Goal: Task Accomplishment & Management: Complete application form

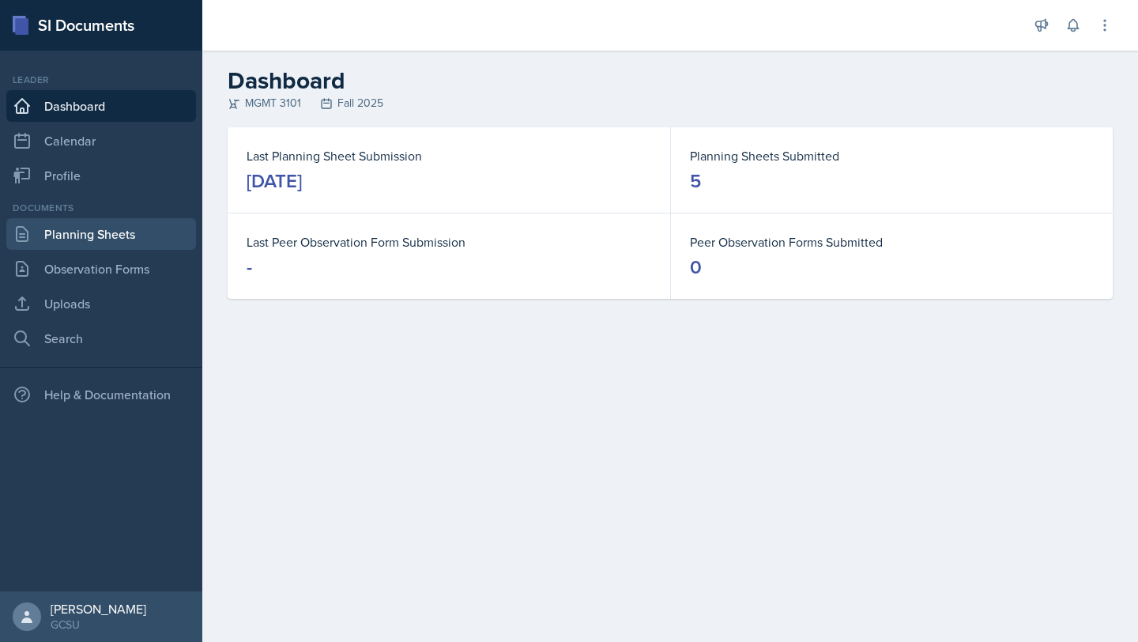
click at [70, 242] on link "Planning Sheets" at bounding box center [101, 234] width 190 height 32
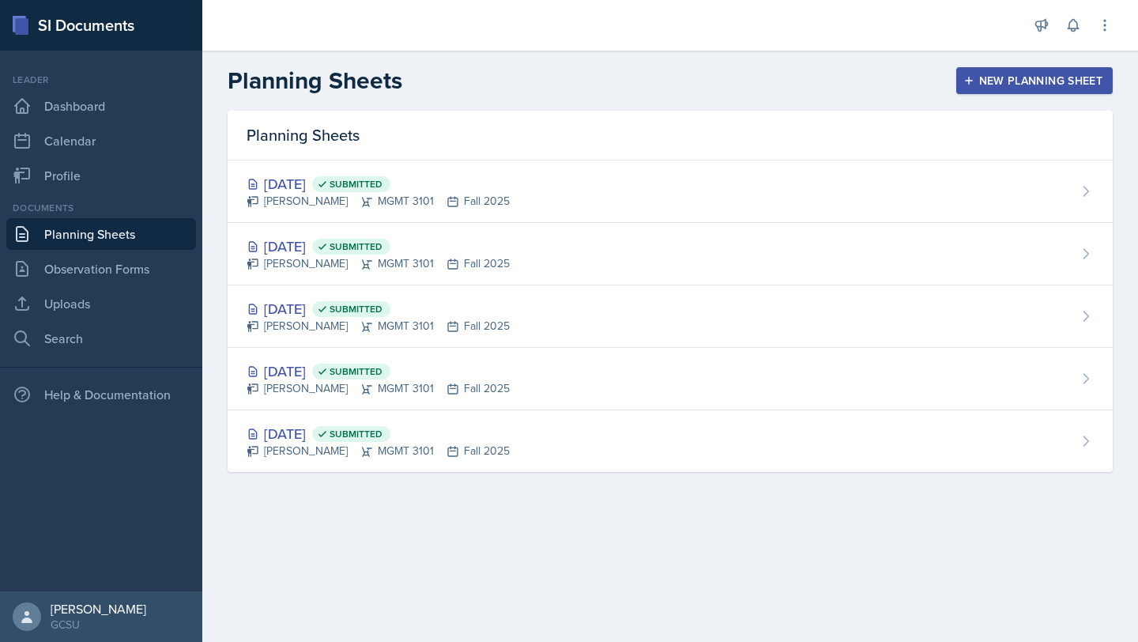
click at [1019, 88] on button "New Planning Sheet" at bounding box center [1034, 80] width 156 height 27
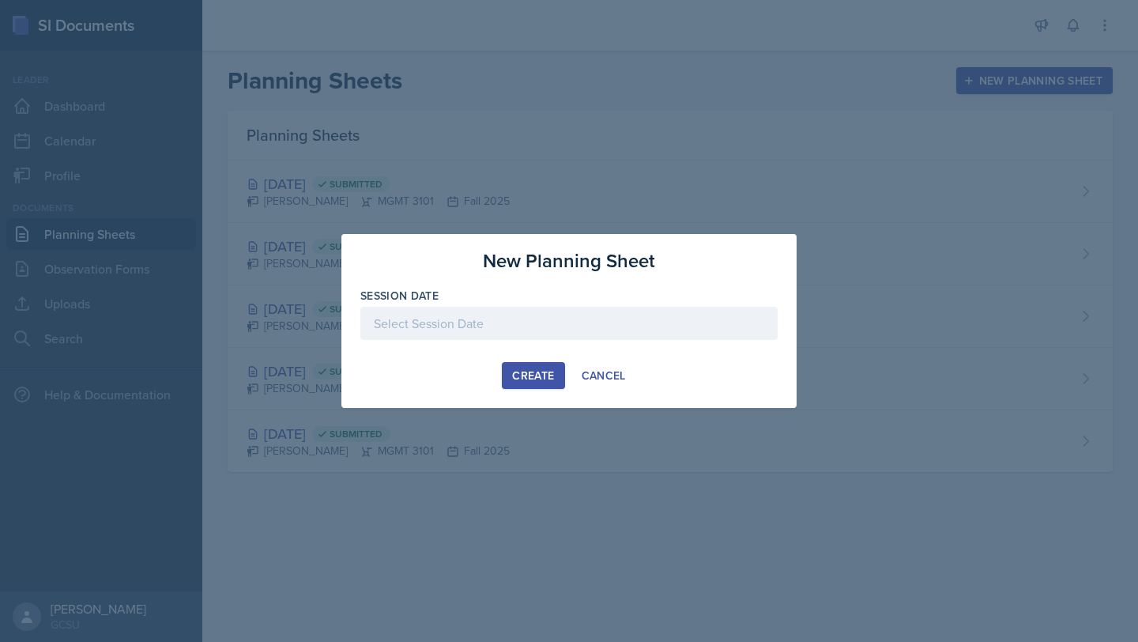
click at [480, 329] on div at bounding box center [568, 323] width 417 height 33
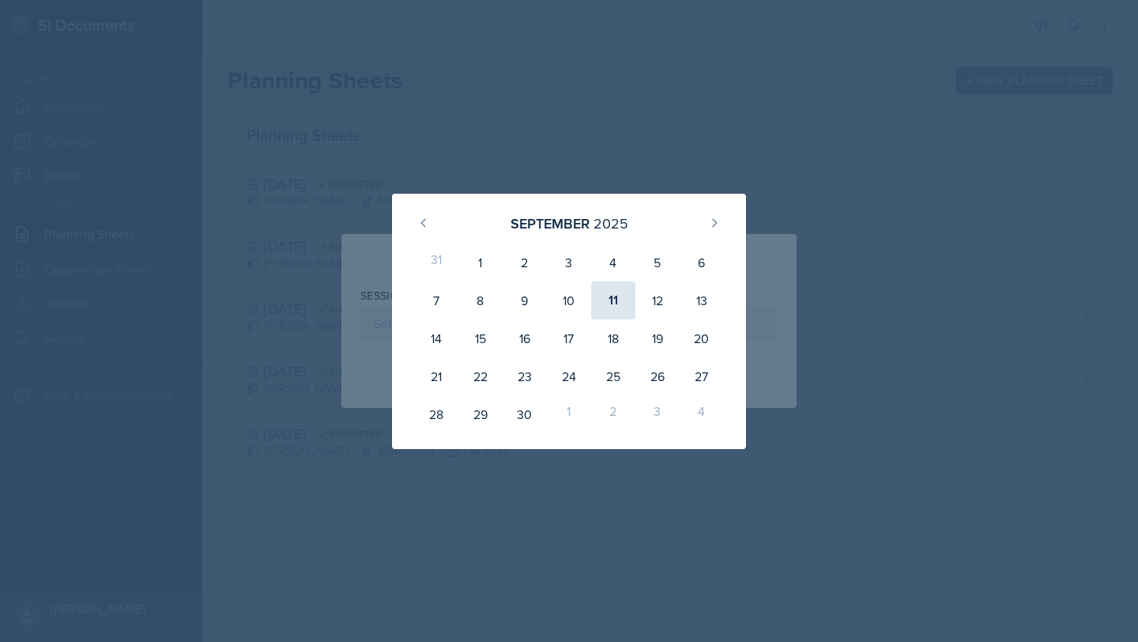
click at [608, 304] on div "11" at bounding box center [613, 300] width 44 height 38
type input "[DATE]"
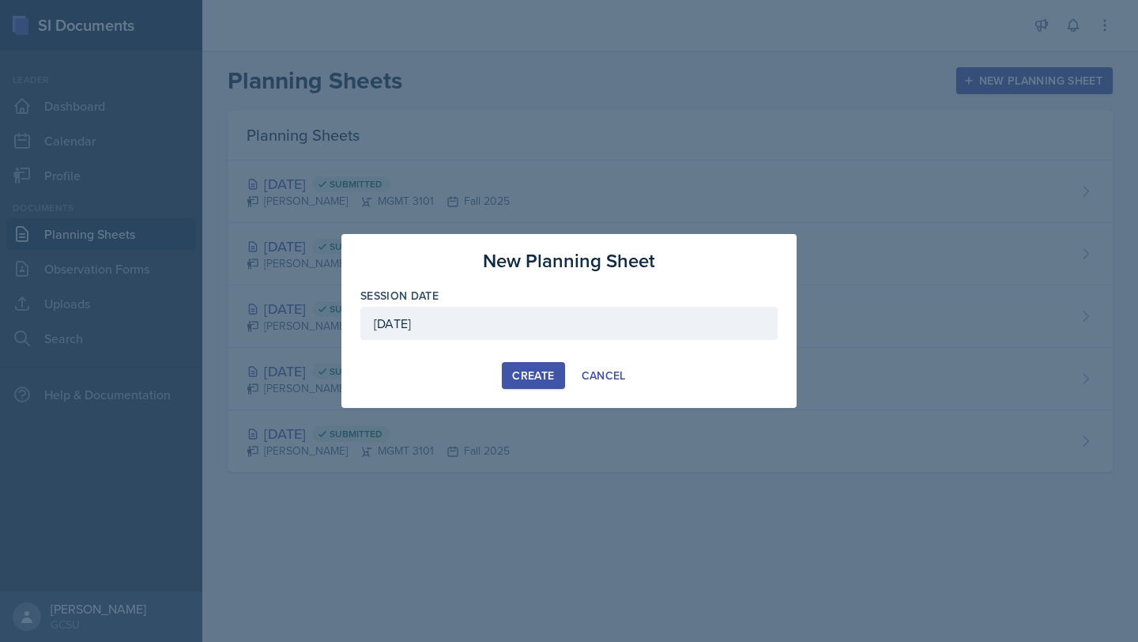
click at [539, 371] on div "Create" at bounding box center [533, 375] width 42 height 13
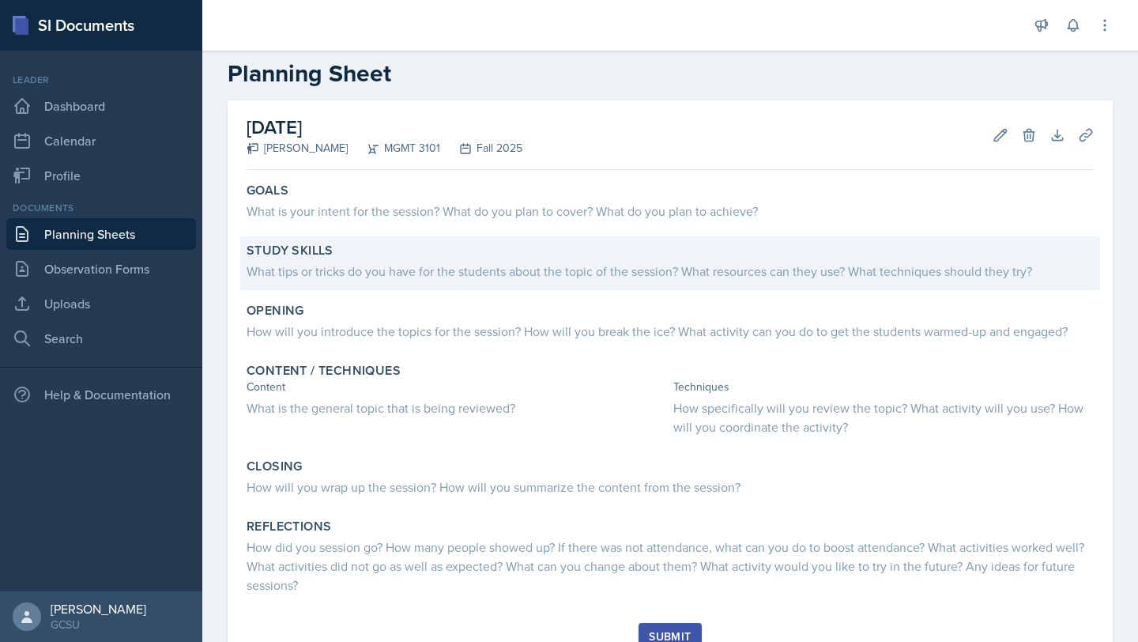
scroll to position [24, 0]
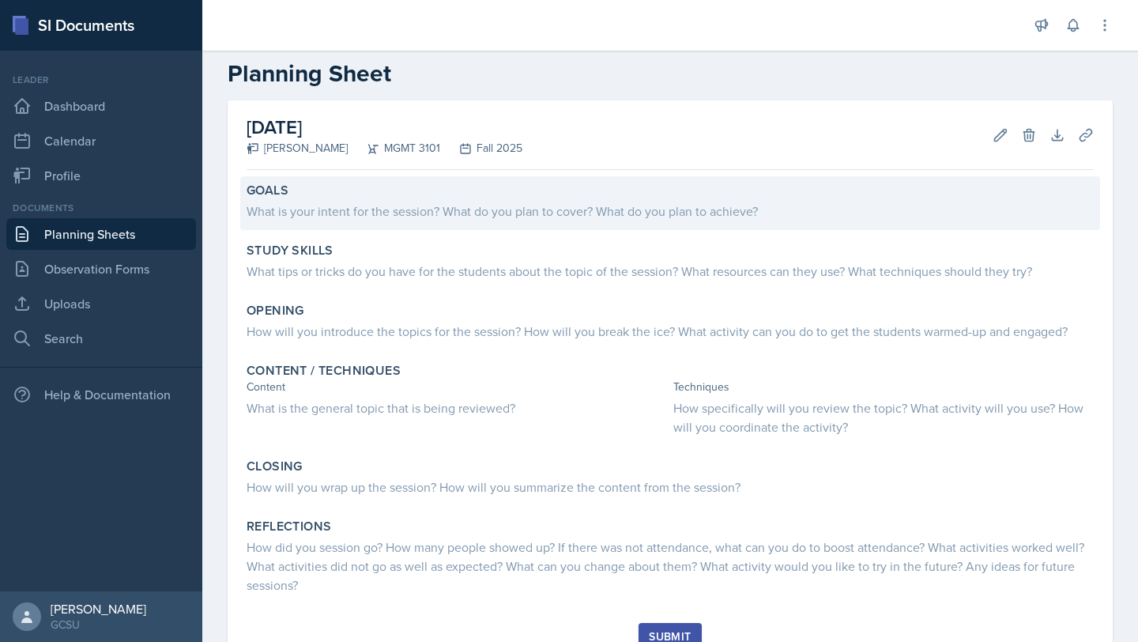
click at [480, 223] on div "Goals What is your intent for the session? What do you plan to cover? What do y…" at bounding box center [670, 203] width 860 height 54
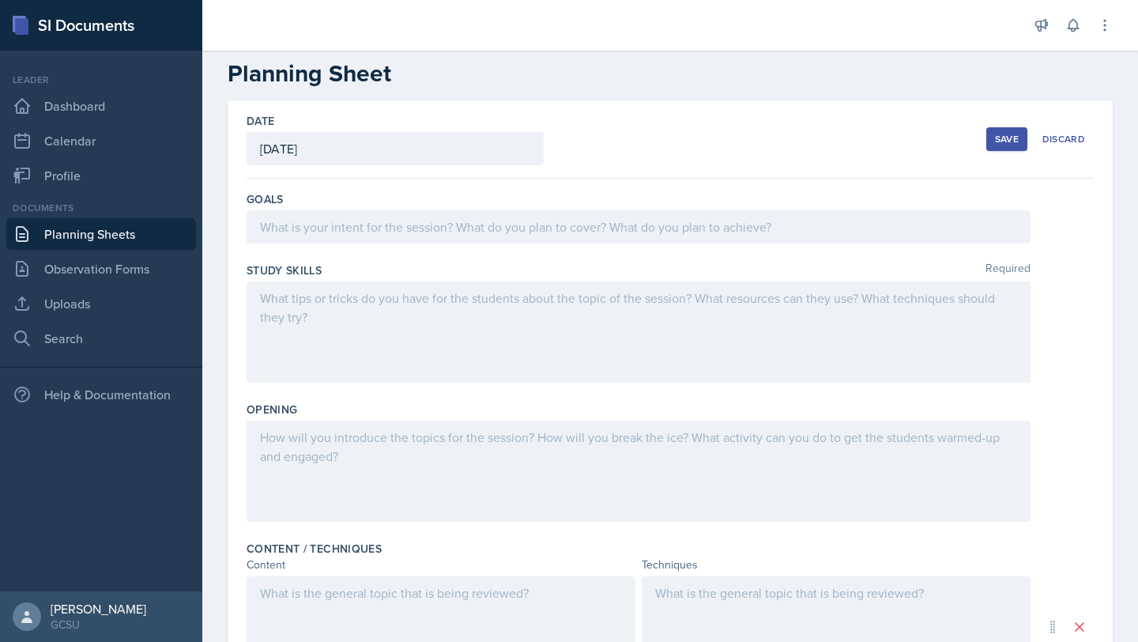
click at [480, 223] on div at bounding box center [639, 226] width 784 height 33
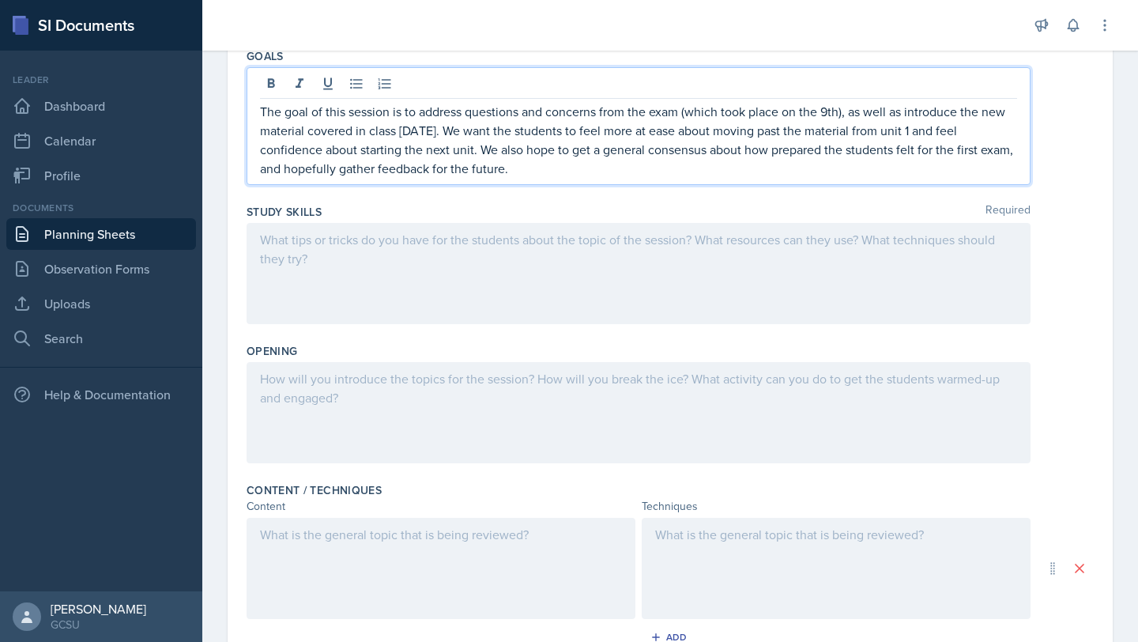
scroll to position [164, 0]
click at [514, 299] on div at bounding box center [639, 275] width 784 height 101
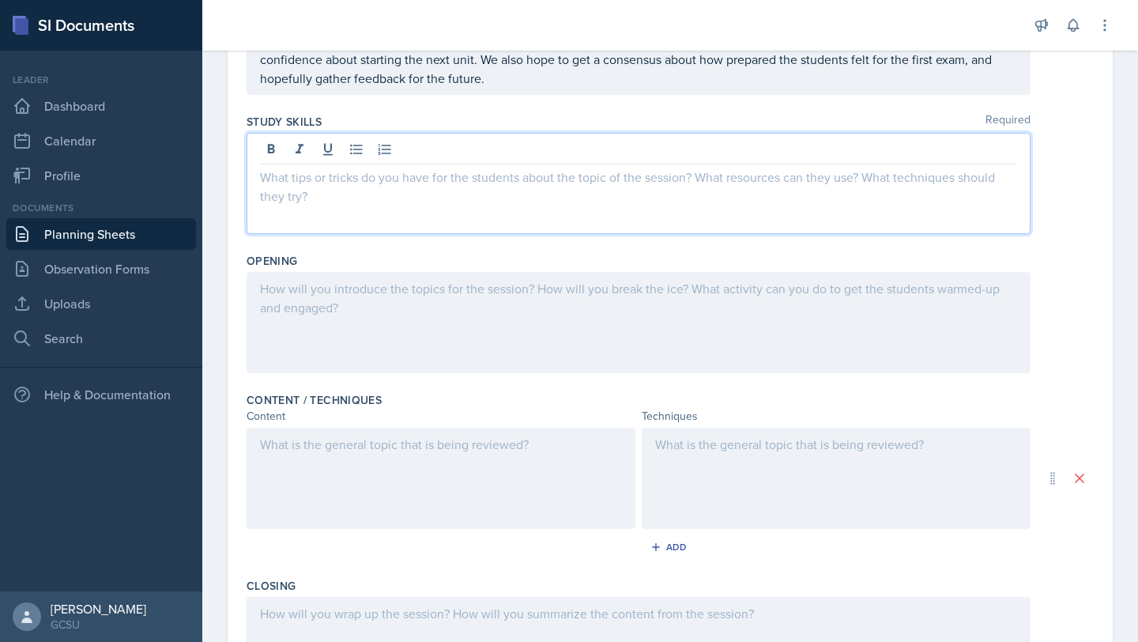
scroll to position [230, 0]
click at [438, 442] on p at bounding box center [441, 443] width 362 height 19
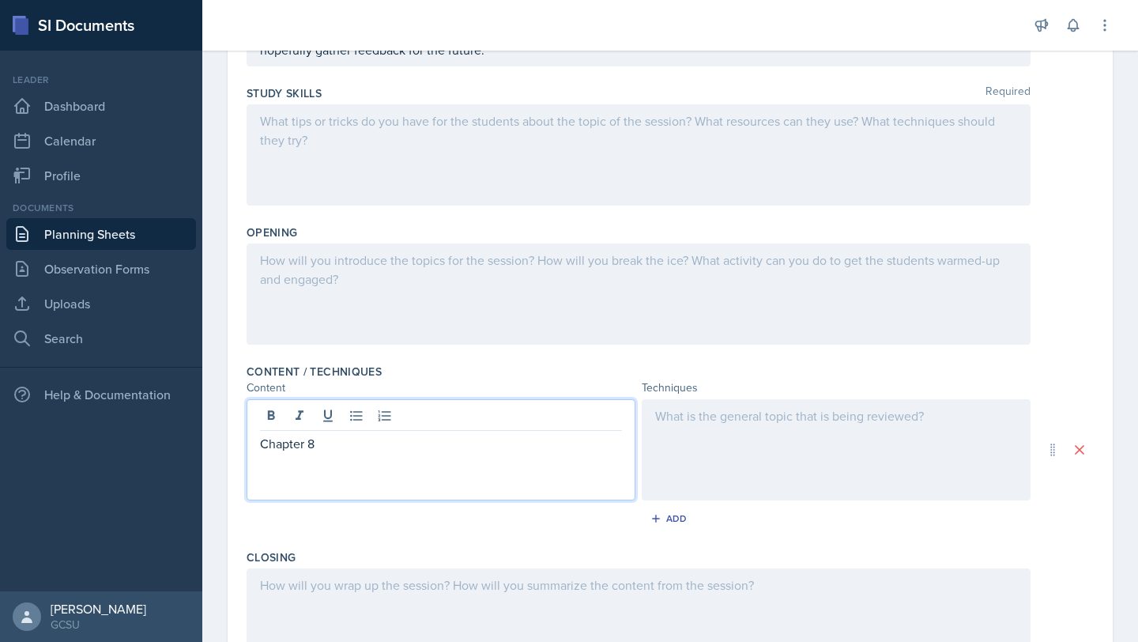
click at [260, 442] on p "Chapter 8" at bounding box center [441, 443] width 362 height 19
click at [271, 442] on p at bounding box center [441, 443] width 362 height 19
click at [330, 484] on p "Chapter 8" at bounding box center [441, 481] width 362 height 19
click at [261, 445] on p "Reviewing material from Unit 1 if needed (if students have specific questions o…" at bounding box center [441, 453] width 362 height 38
click at [264, 486] on p "Chapter 8" at bounding box center [441, 481] width 362 height 19
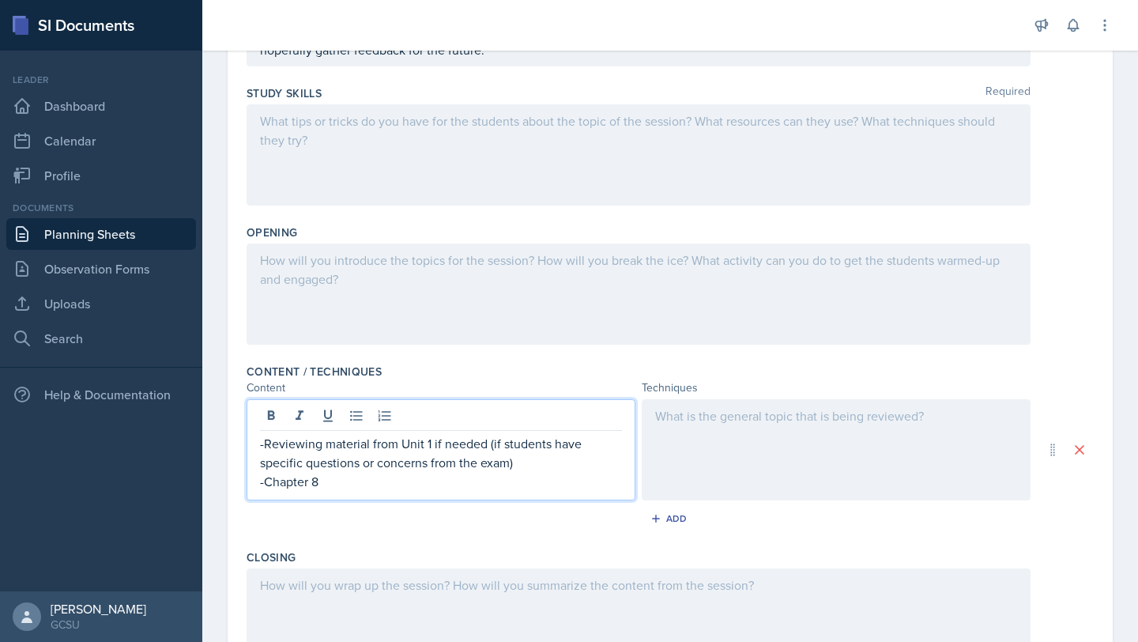
click at [337, 478] on p "-Chapter 8" at bounding box center [441, 481] width 362 height 19
click at [263, 480] on p "-Chapter 9" at bounding box center [441, 481] width 362 height 19
click at [266, 449] on p "-Reviewing material from Unit 1 if needed (if students have specific questions …" at bounding box center [441, 453] width 362 height 38
click at [355, 487] on p "Chapter 9" at bounding box center [441, 481] width 362 height 19
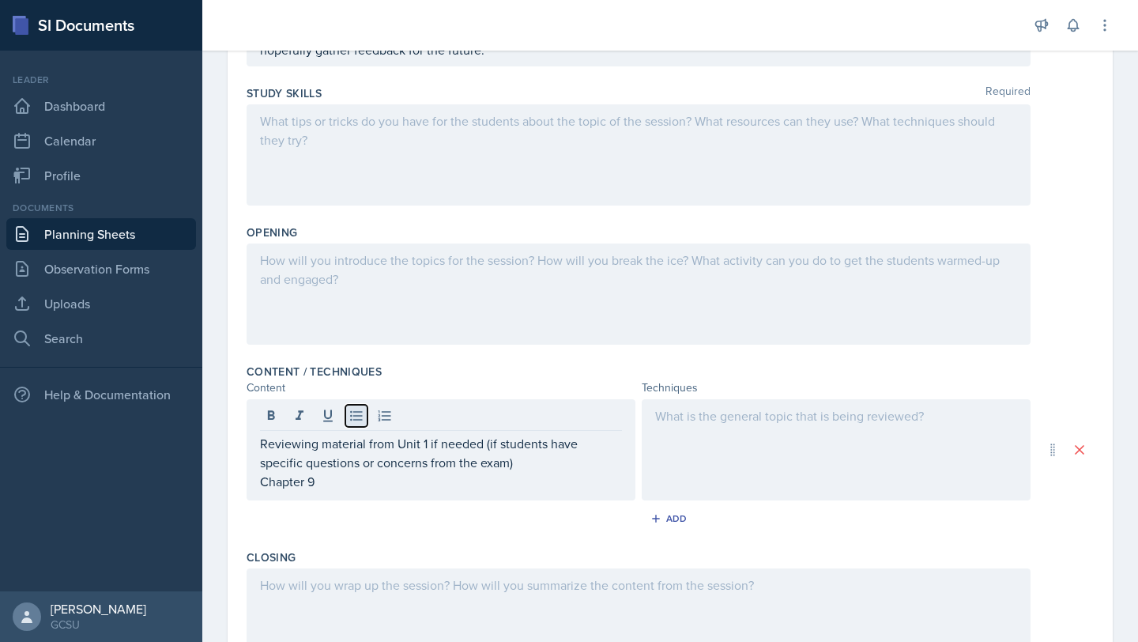
click at [357, 420] on icon at bounding box center [356, 416] width 12 height 10
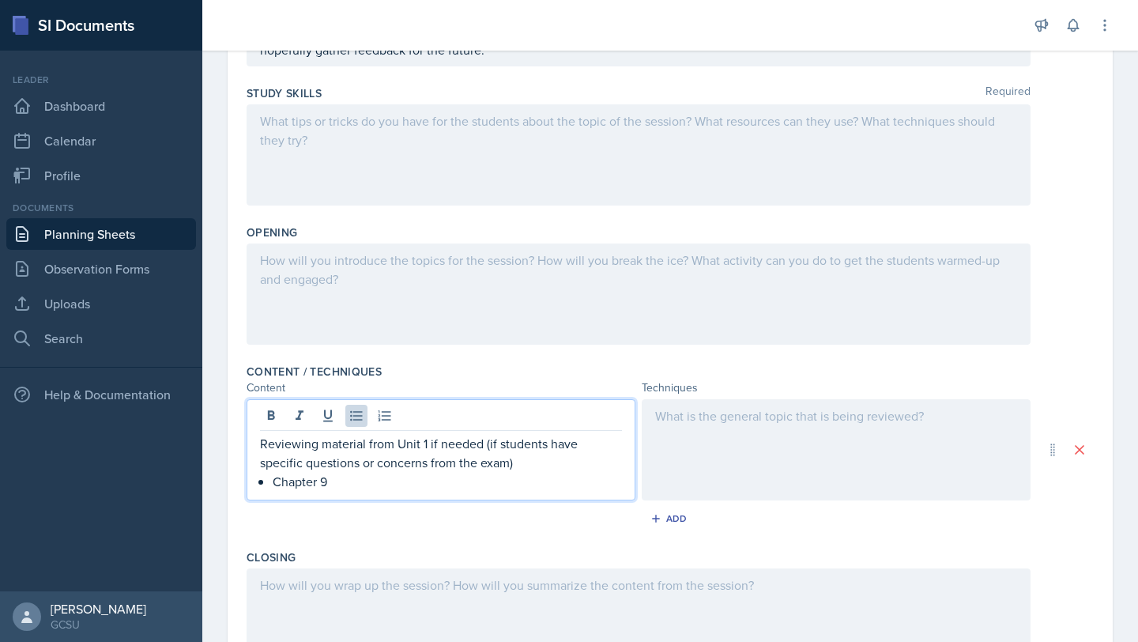
click at [254, 435] on div "Reviewing material from Unit 1 if needed (if students have specific questions o…" at bounding box center [441, 449] width 389 height 101
click at [257, 440] on div "Reviewing material from Unit 1 if needed (if students have specific questions o…" at bounding box center [441, 449] width 389 height 101
click at [261, 449] on p "Reviewing material from Unit 1 if needed (if students have specific questions o…" at bounding box center [441, 453] width 362 height 38
click at [359, 418] on icon at bounding box center [356, 416] width 16 height 16
click at [355, 475] on p "Chapter 9" at bounding box center [447, 481] width 349 height 19
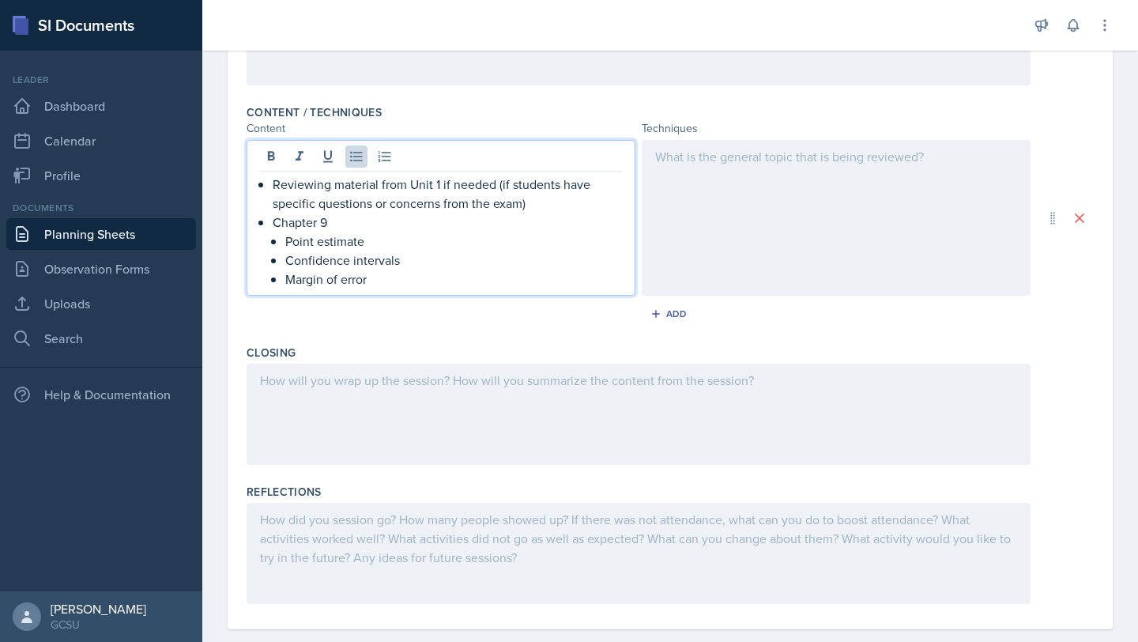
scroll to position [542, 0]
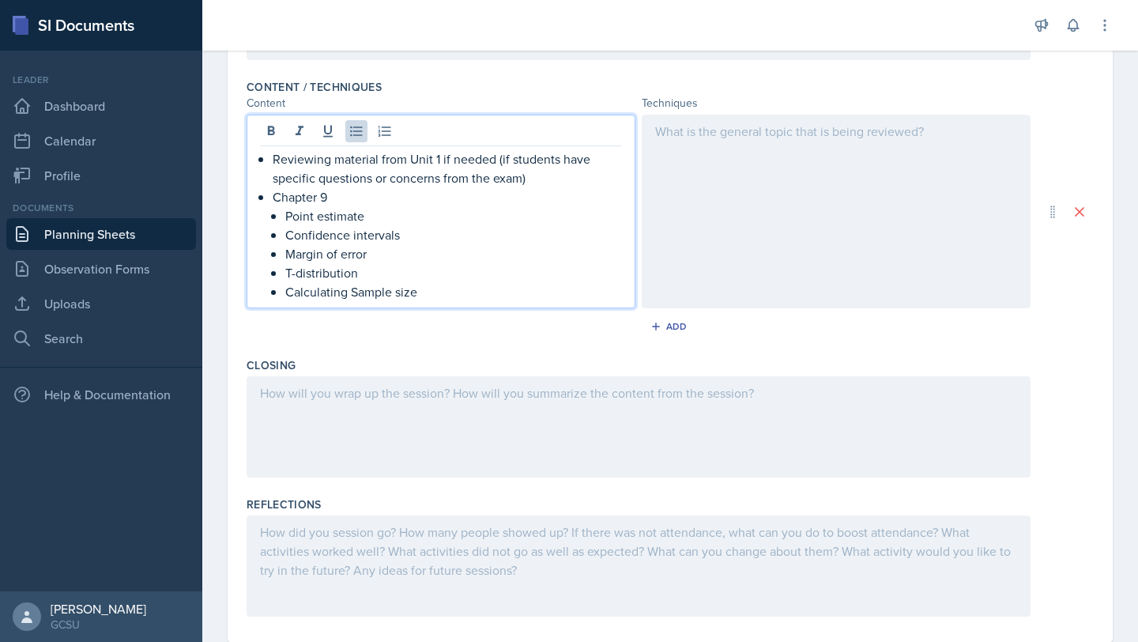
click at [357, 298] on p "Calculating Sample size" at bounding box center [453, 291] width 337 height 19
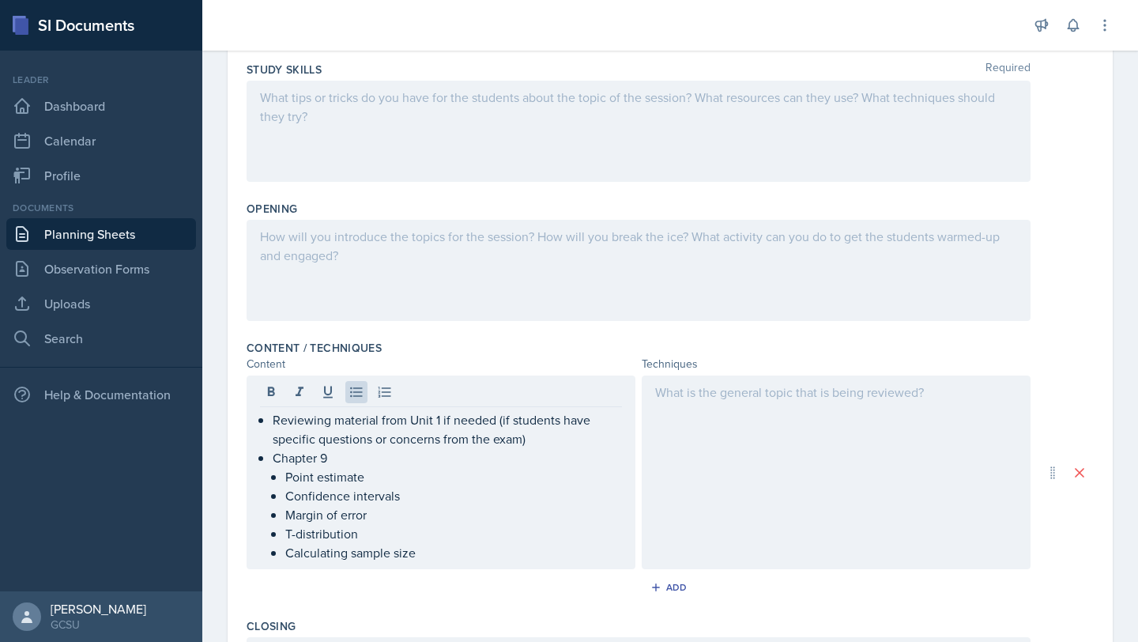
click at [558, 264] on div at bounding box center [639, 270] width 784 height 101
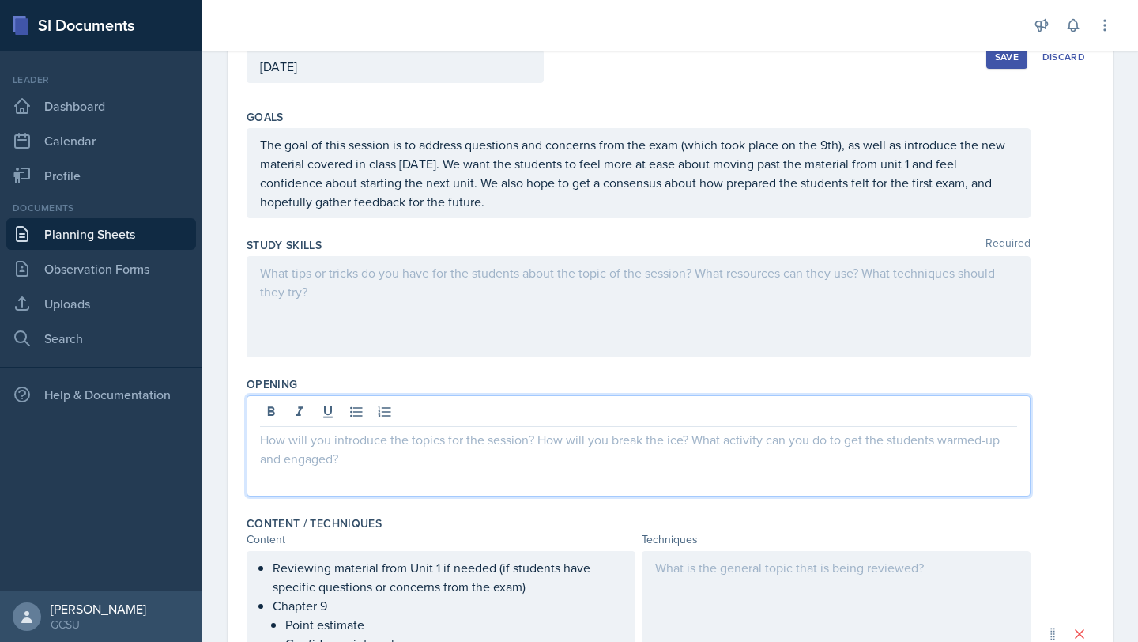
click at [549, 289] on div at bounding box center [639, 306] width 784 height 101
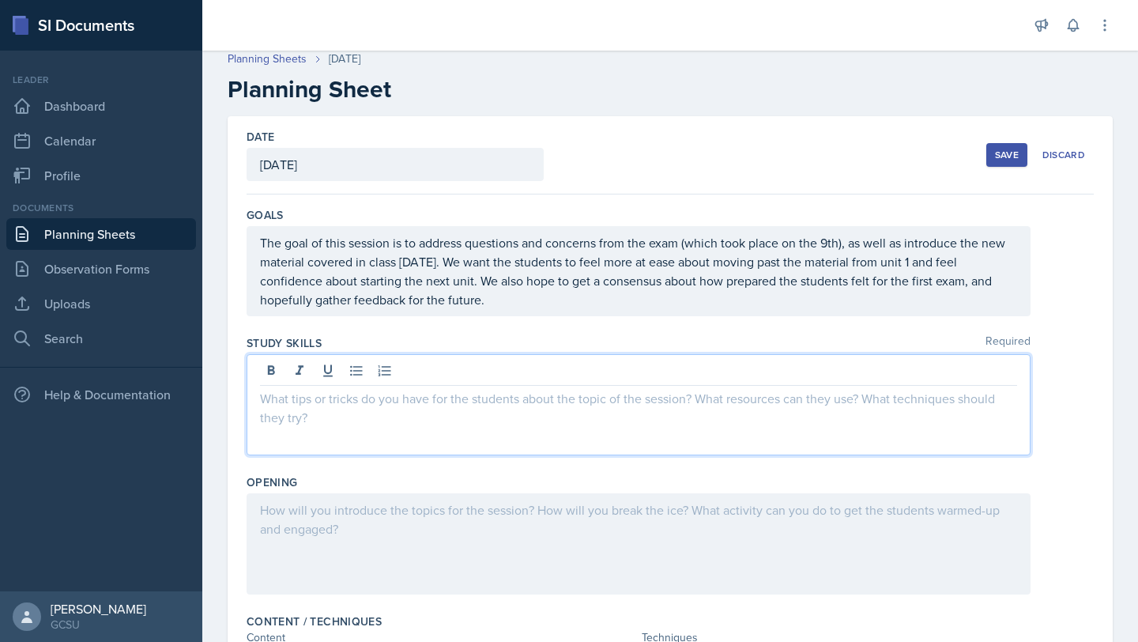
scroll to position [0, 0]
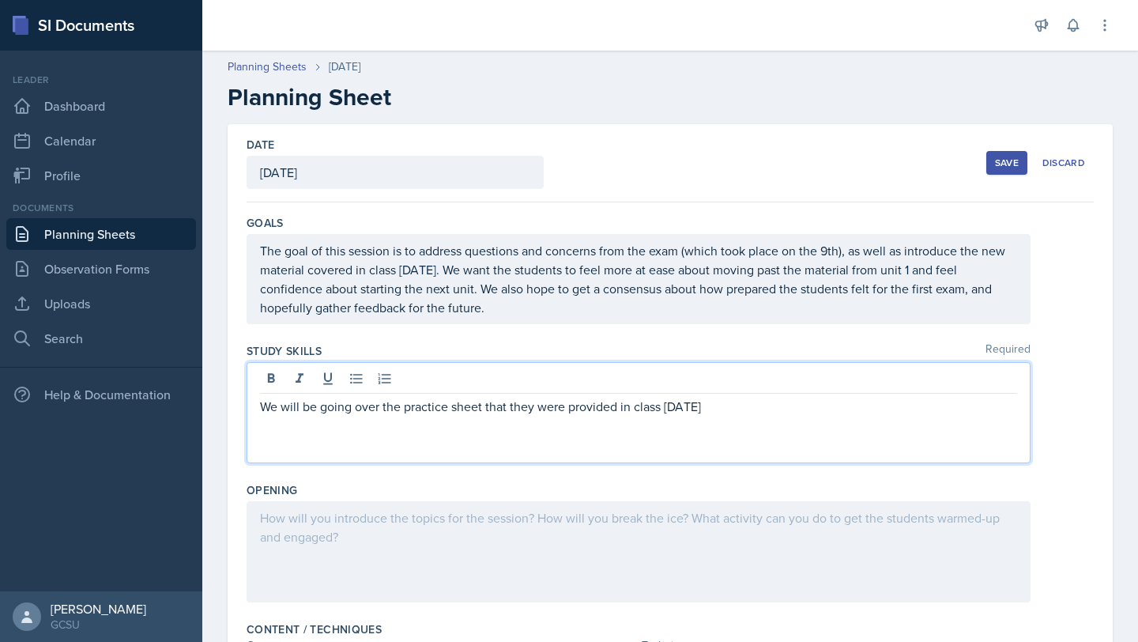
click at [265, 405] on p "We will be going over the practice sheet that they were provided in class [DATE]" at bounding box center [638, 406] width 757 height 19
click at [262, 409] on p "We will be going over the practice sheet that they were provided in class [DATE]" at bounding box center [638, 406] width 757 height 19
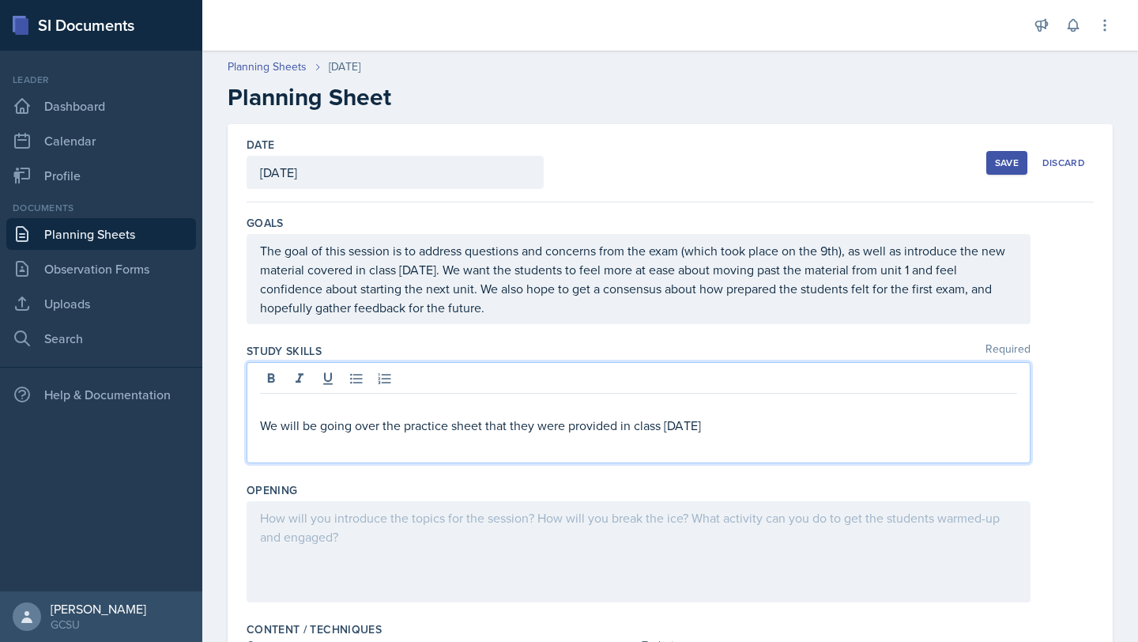
click at [284, 407] on p at bounding box center [638, 406] width 757 height 19
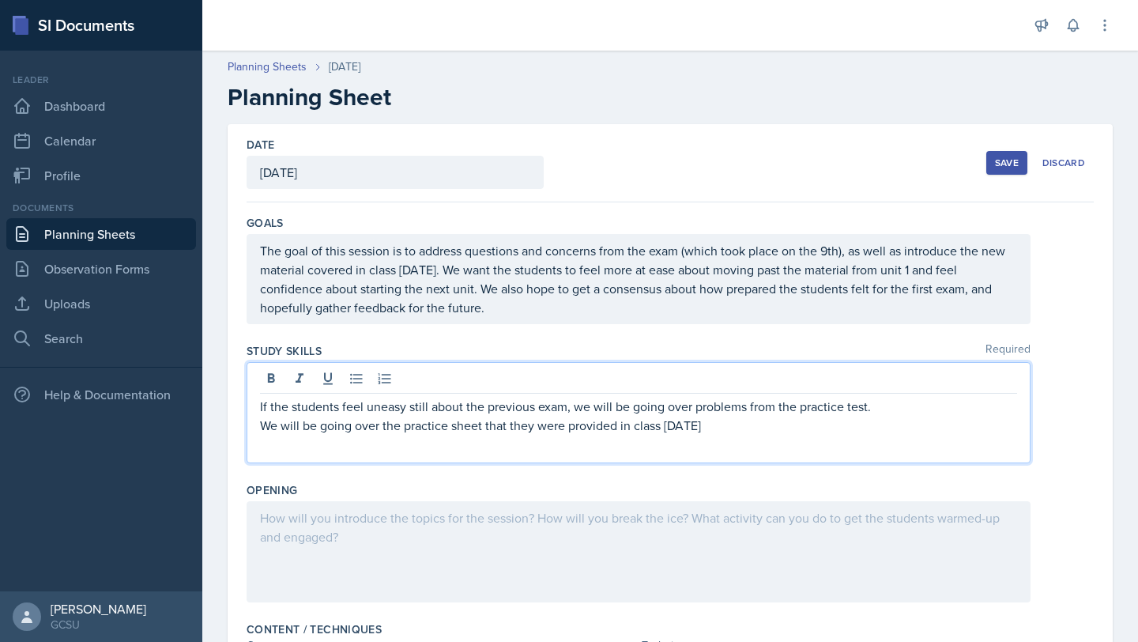
click at [260, 423] on p "We will be going over the practice sheet that they were provided in class [DATE]" at bounding box center [638, 425] width 757 height 19
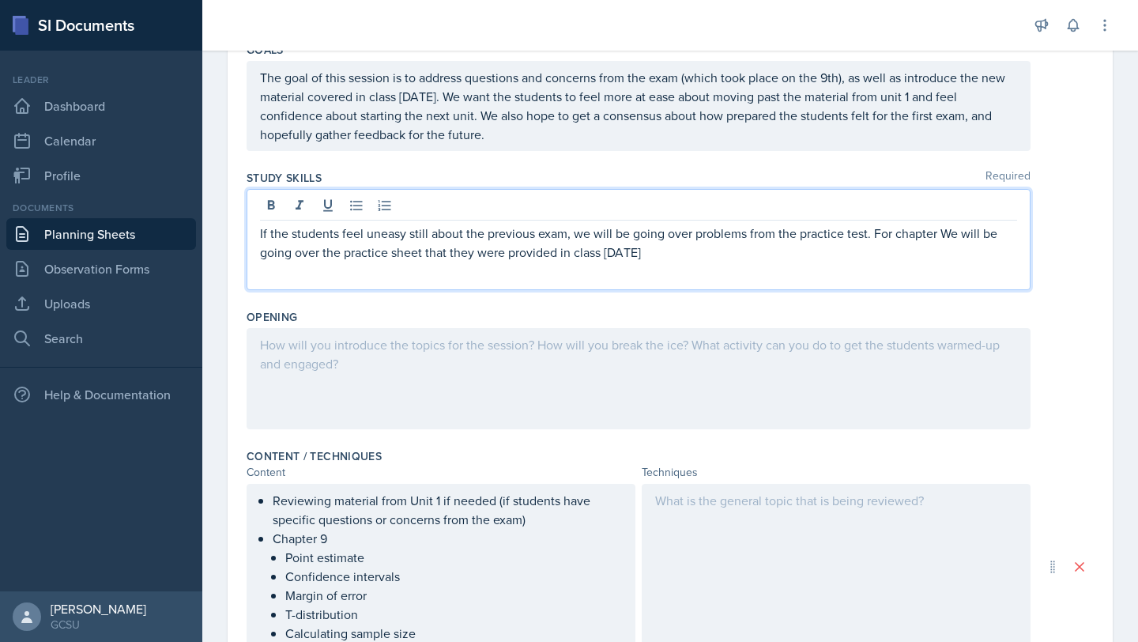
scroll to position [175, 0]
click at [653, 250] on p "If the students feel uneasy still about the previous exam, we will be going ove…" at bounding box center [638, 241] width 757 height 38
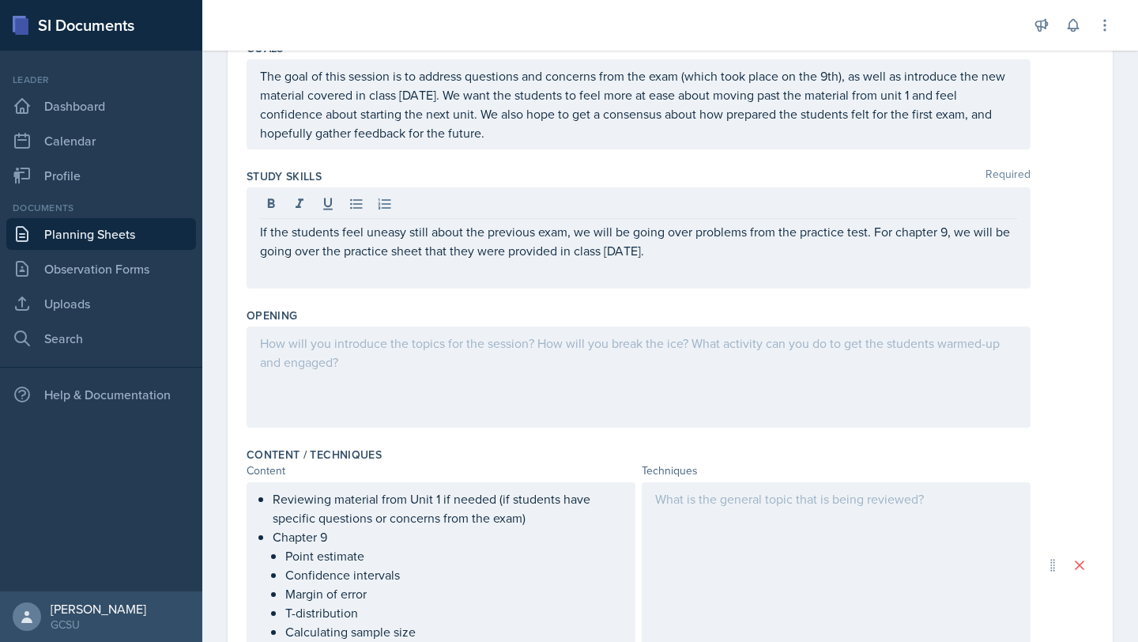
click at [702, 247] on p "If the students feel uneasy still about the previous exam, we will be going ove…" at bounding box center [638, 241] width 757 height 38
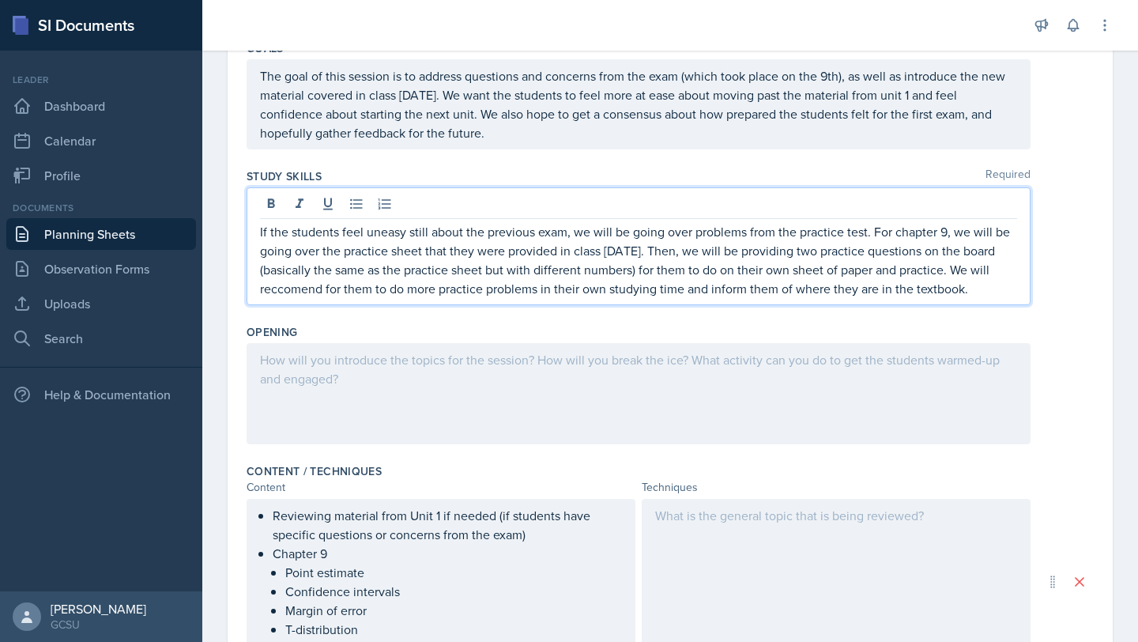
click at [299, 281] on p "If the students feel uneasy still about the previous exam, we will be going ove…" at bounding box center [638, 260] width 757 height 76
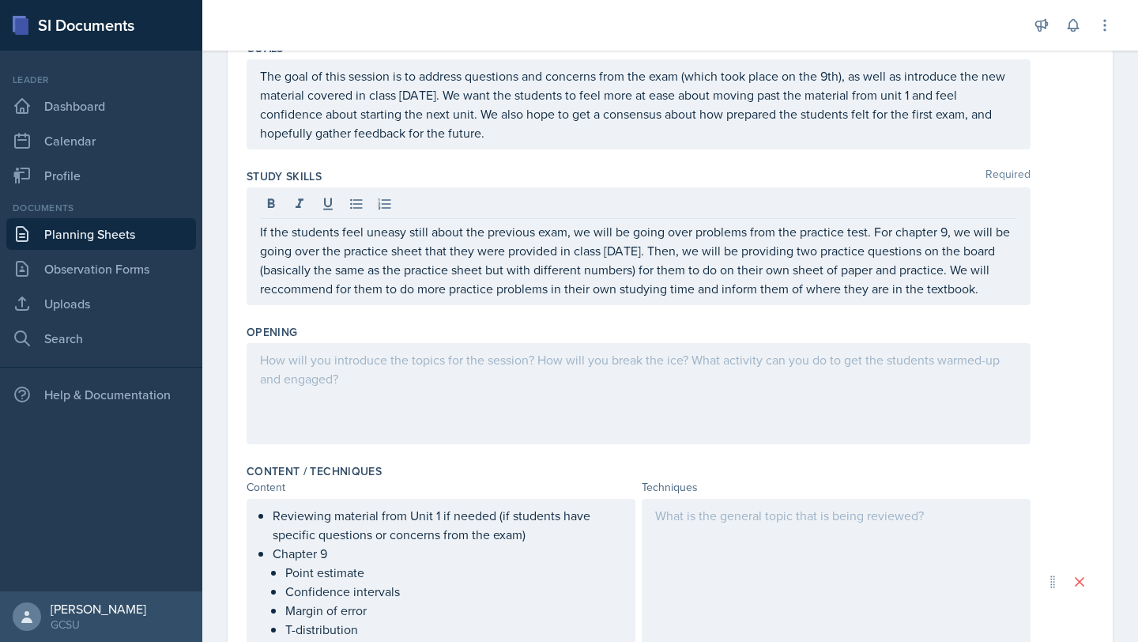
click at [314, 338] on div "Opening" at bounding box center [670, 332] width 847 height 16
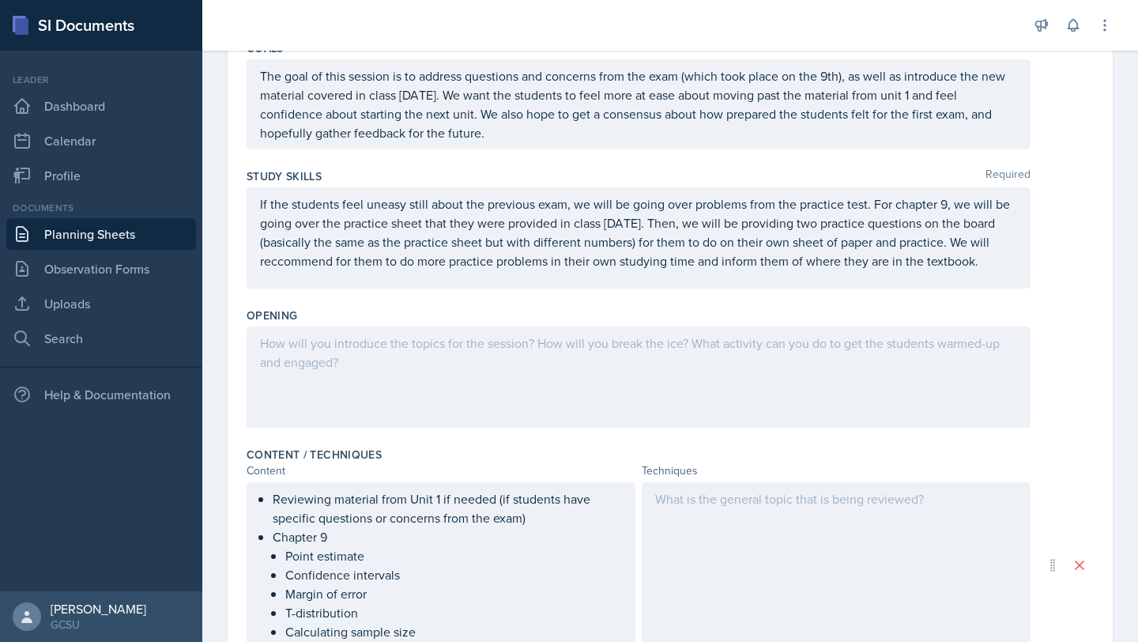
click at [305, 352] on div at bounding box center [639, 376] width 784 height 101
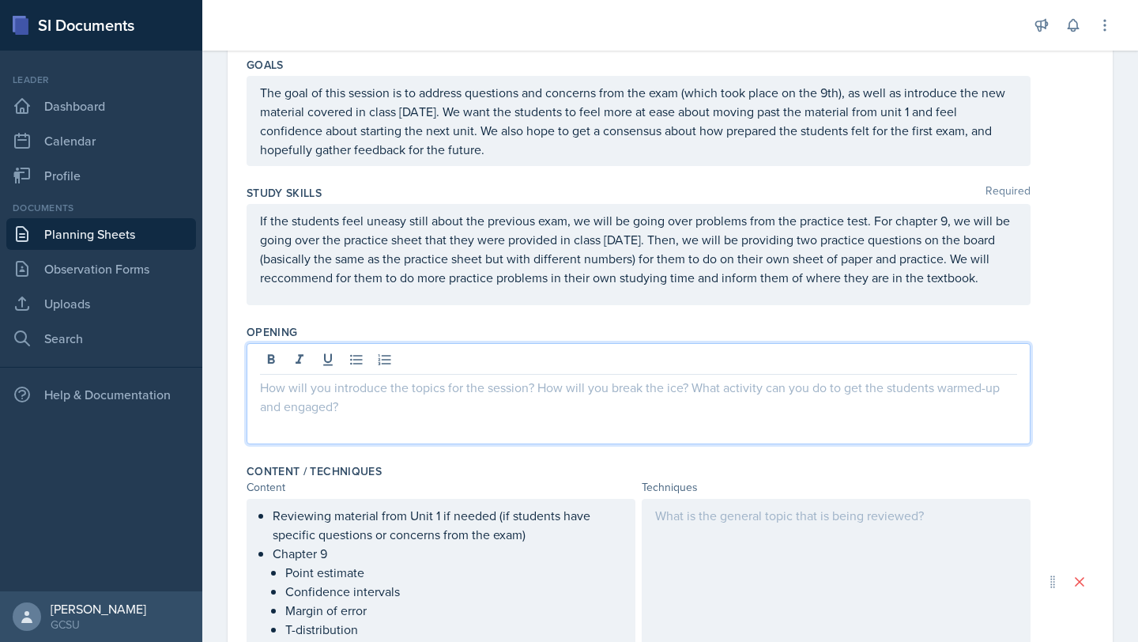
scroll to position [148, 0]
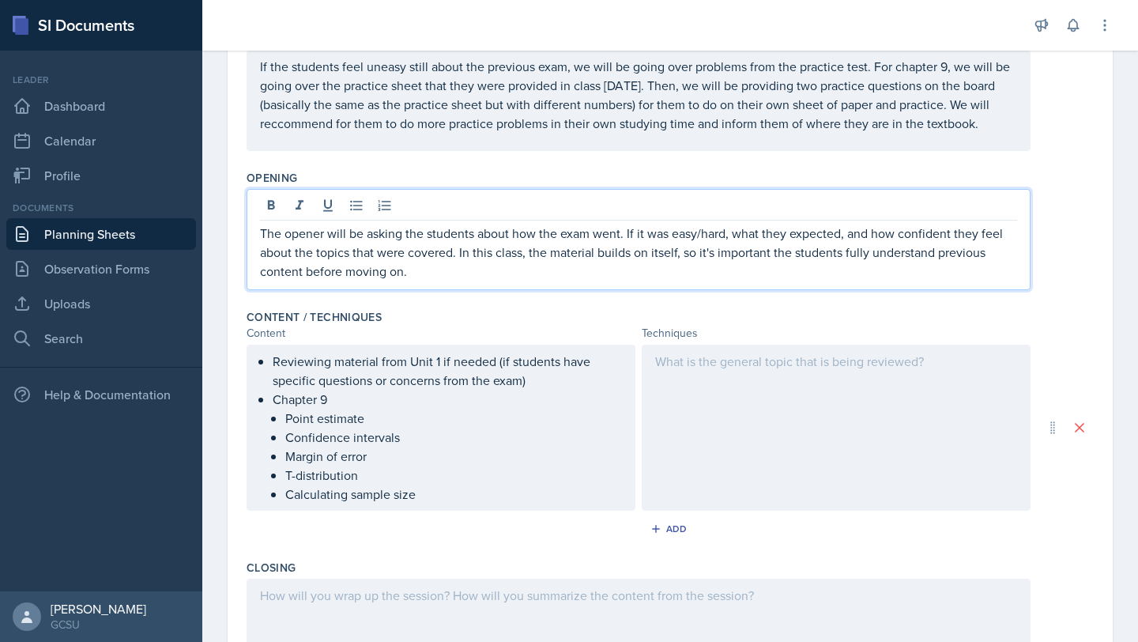
click at [805, 398] on div at bounding box center [836, 427] width 389 height 166
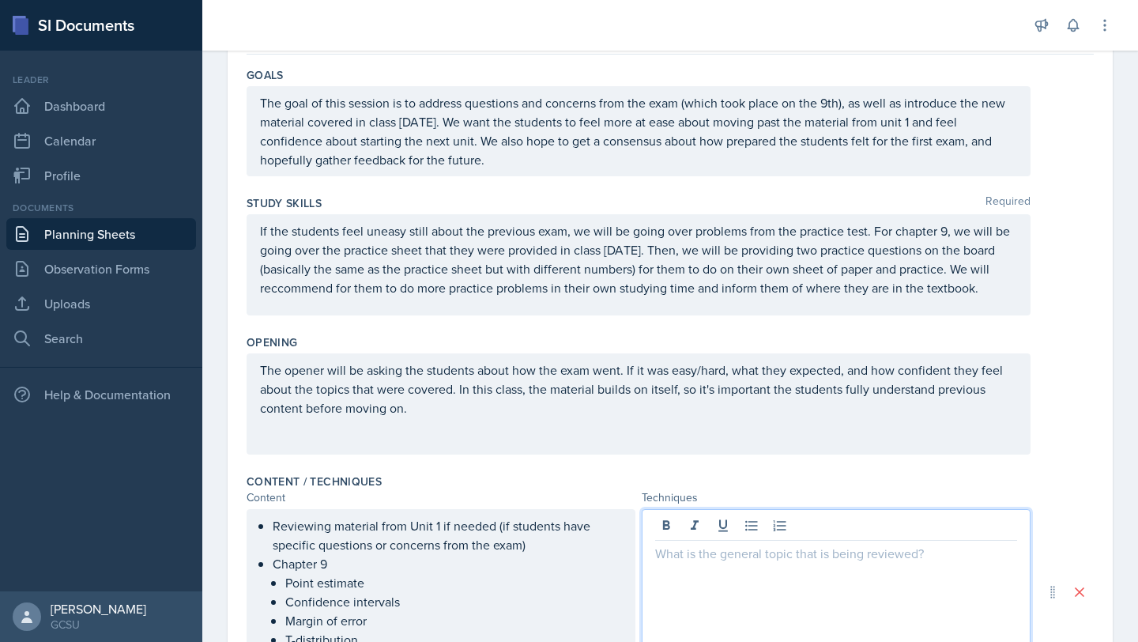
scroll to position [146, 0]
click at [746, 532] on icon at bounding box center [751, 527] width 12 height 10
click at [752, 530] on icon at bounding box center [751, 527] width 12 height 10
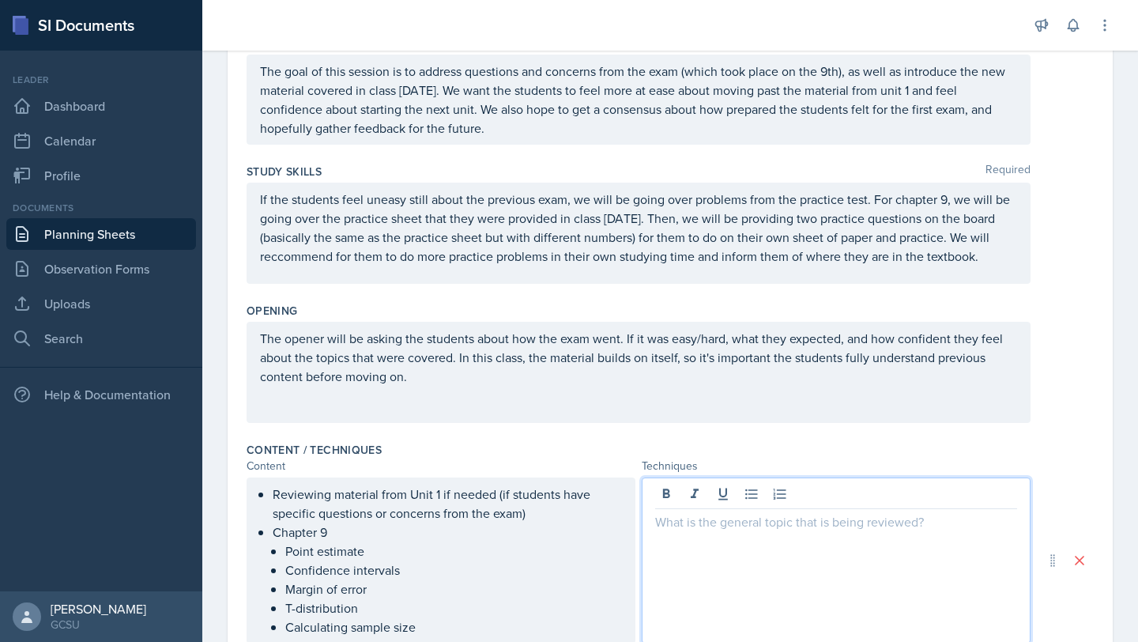
scroll to position [181, 0]
click at [751, 500] on button at bounding box center [751, 492] width 22 height 22
click at [813, 524] on p "Going over practice test" at bounding box center [842, 519] width 349 height 19
click at [672, 539] on p "going over worksheet from class" at bounding box center [842, 538] width 349 height 19
click at [881, 559] on div "Going over practice test Going over worksheet from class" at bounding box center [836, 559] width 389 height 166
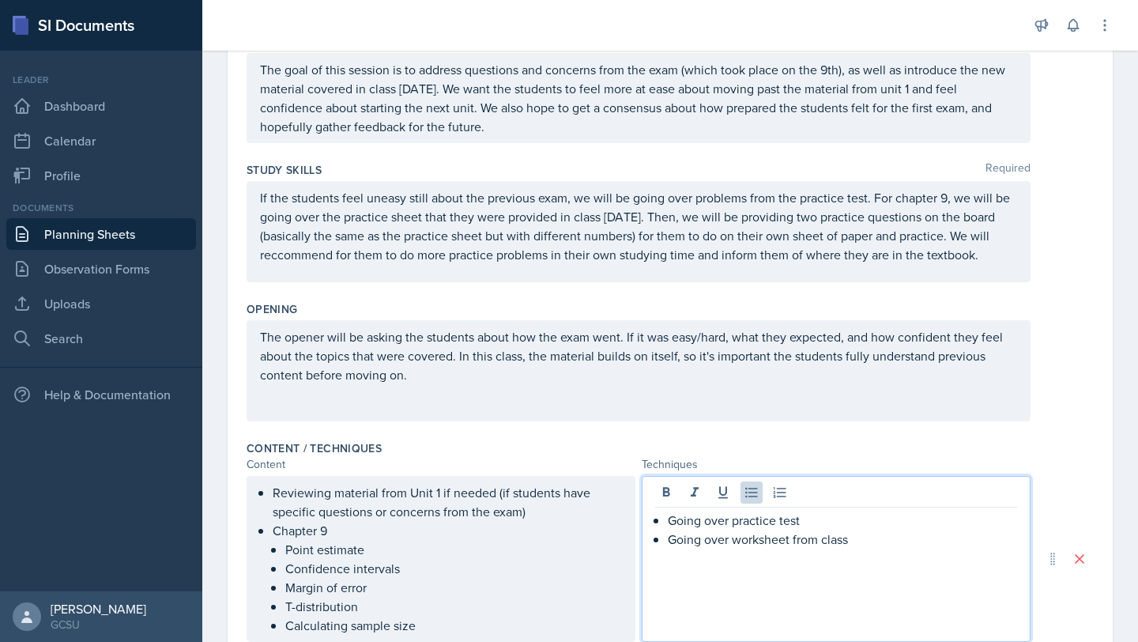
click at [883, 543] on p "Going over worksheet from class" at bounding box center [842, 538] width 349 height 19
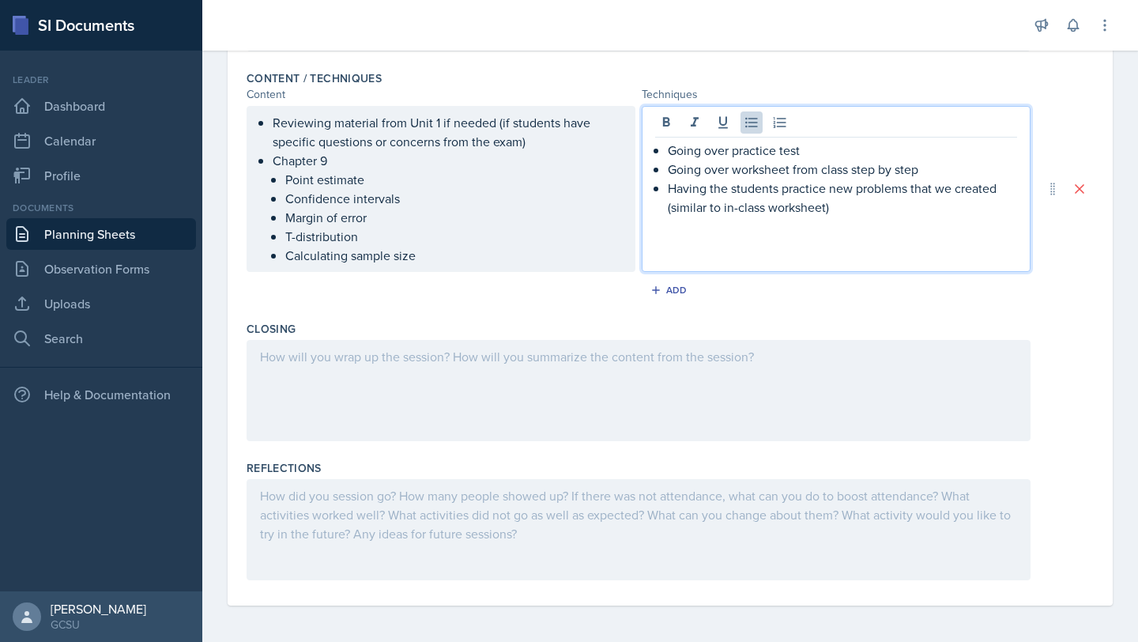
scroll to position [552, 0]
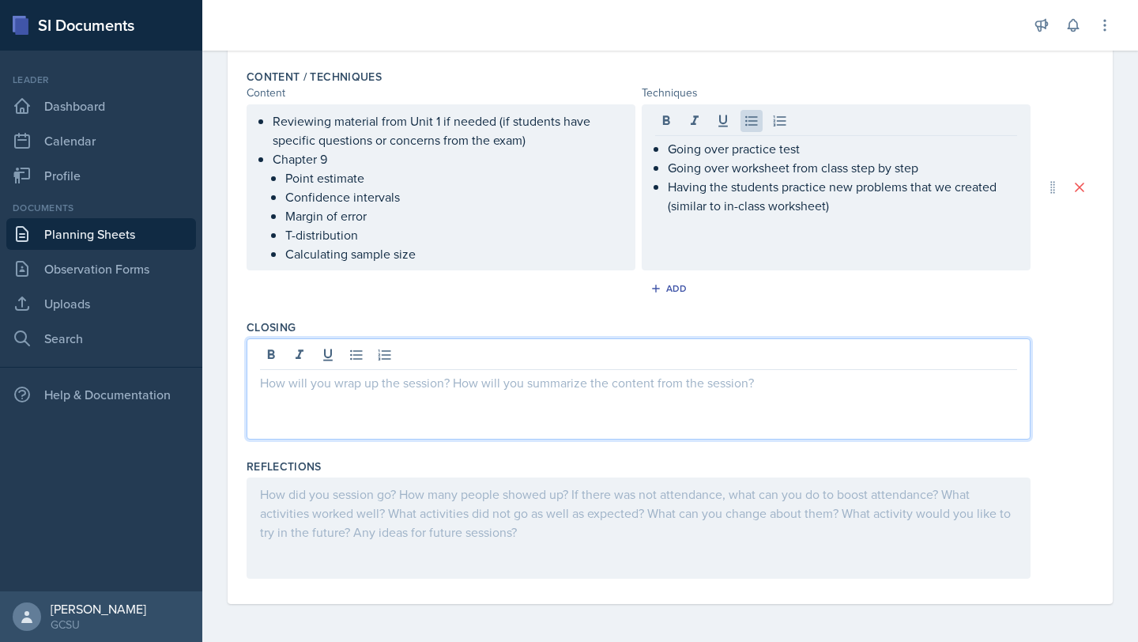
click at [446, 348] on div at bounding box center [639, 388] width 784 height 101
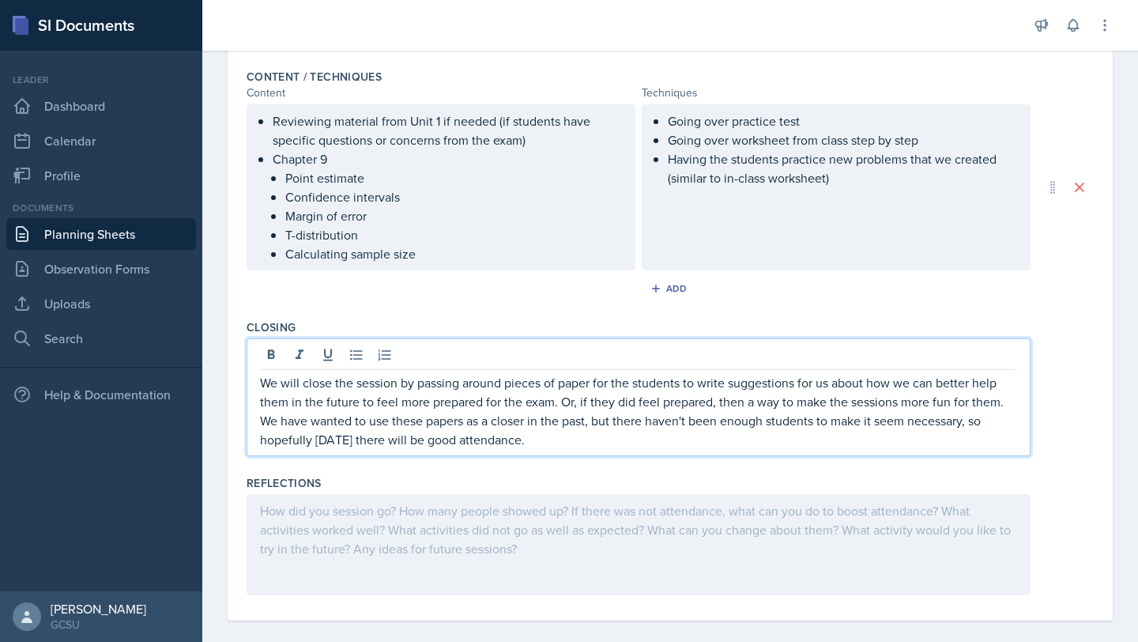
click at [595, 527] on div at bounding box center [639, 544] width 784 height 101
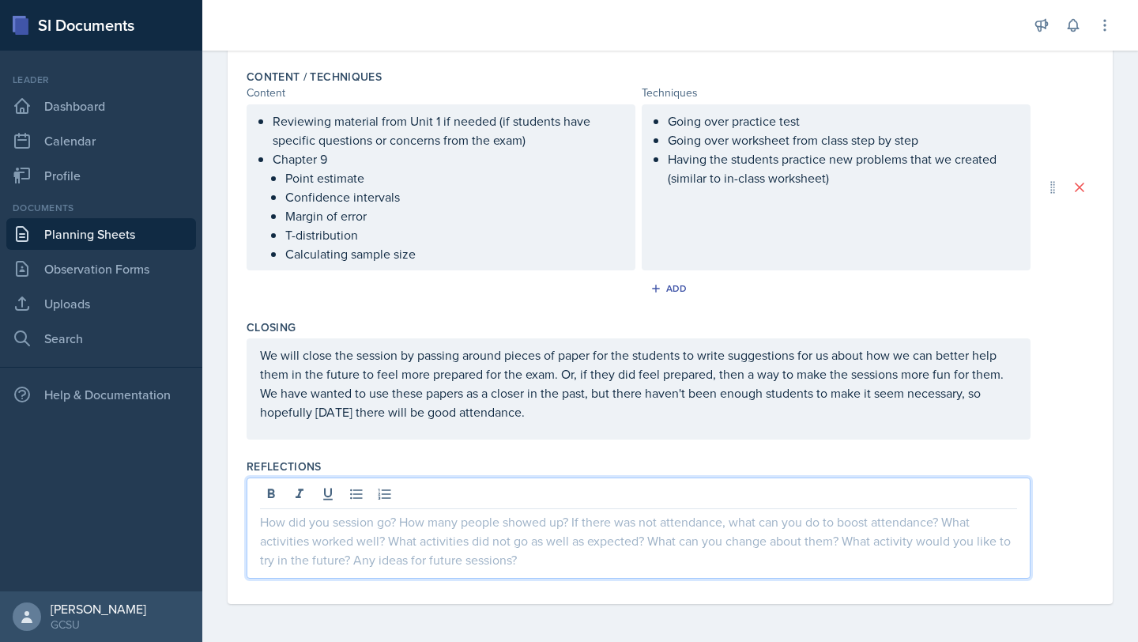
scroll to position [0, 0]
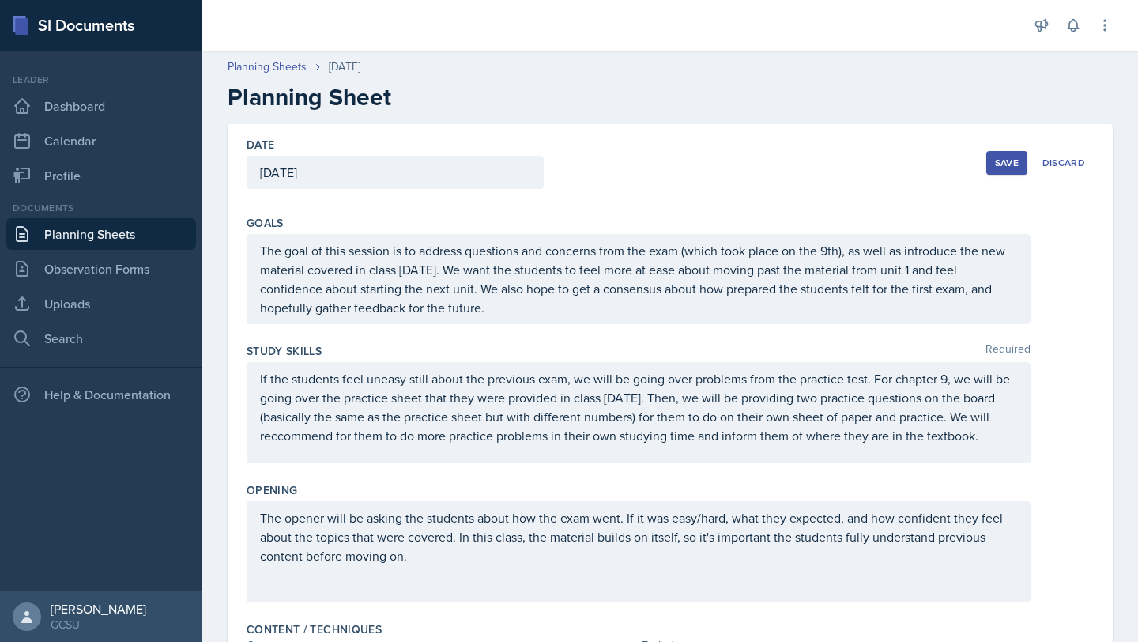
click at [1008, 152] on button "Save" at bounding box center [1006, 163] width 41 height 24
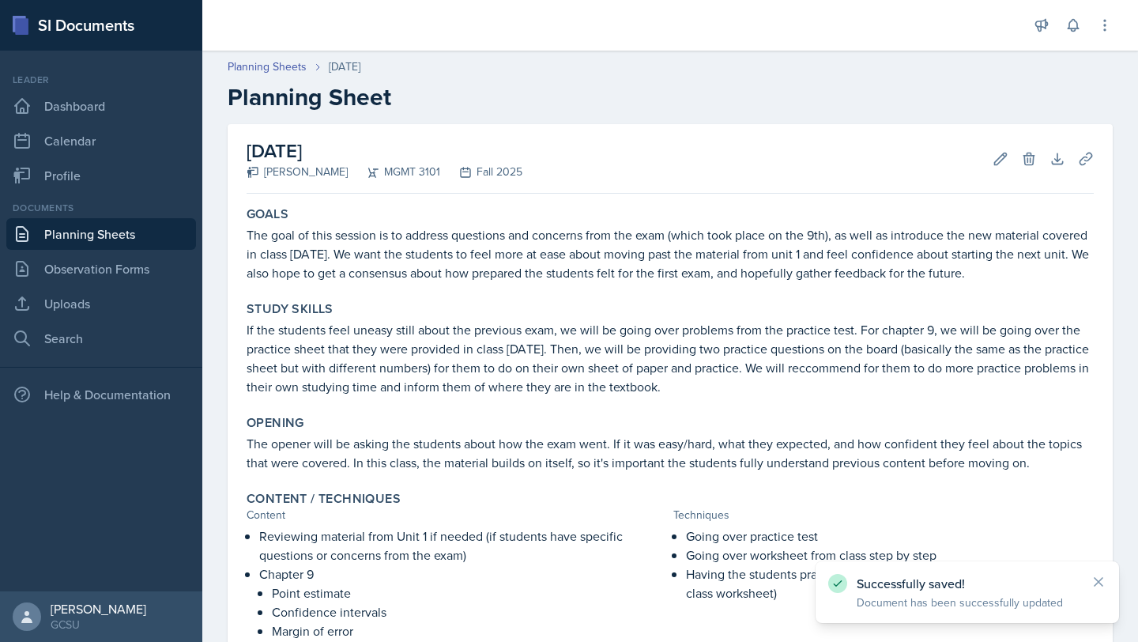
scroll to position [338, 0]
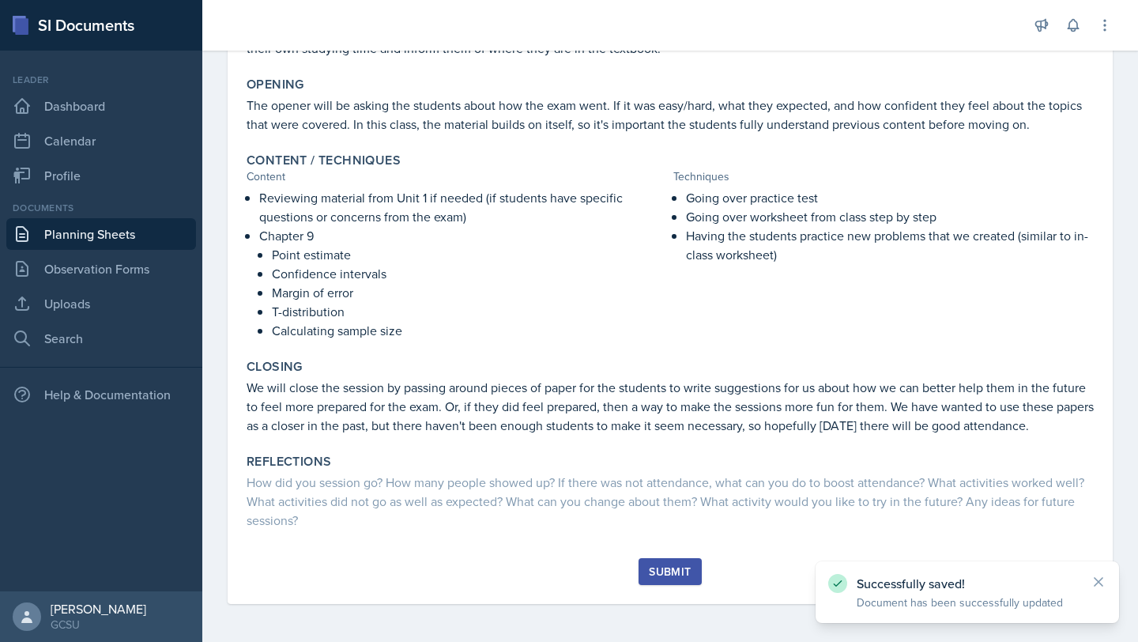
click at [662, 567] on div "Submit" at bounding box center [670, 571] width 42 height 13
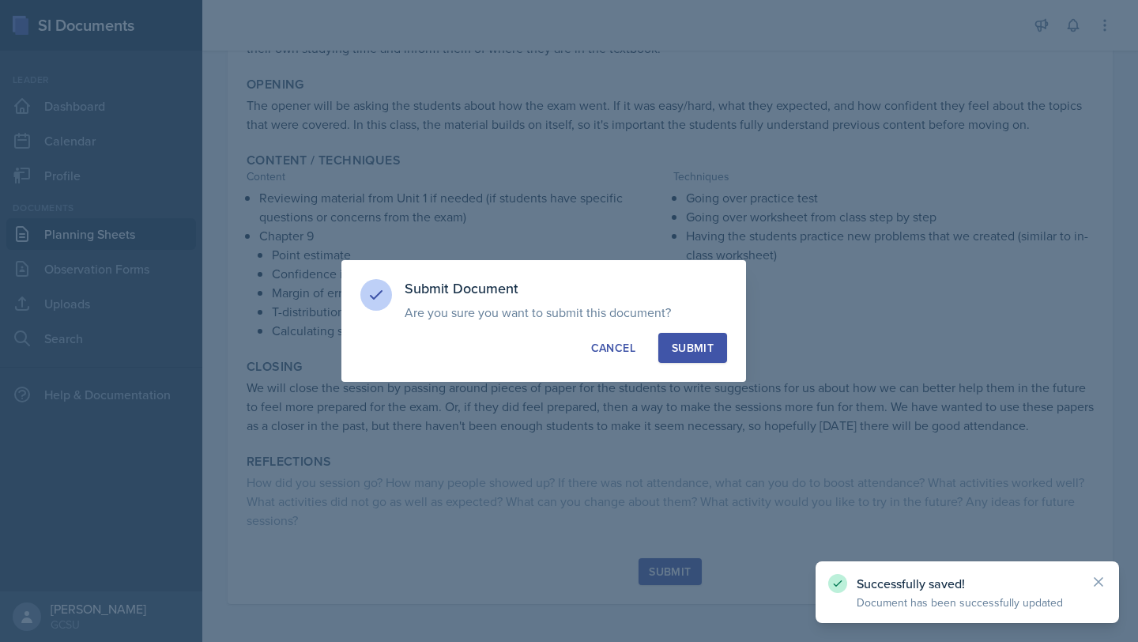
click at [687, 344] on div "Submit" at bounding box center [693, 348] width 42 height 16
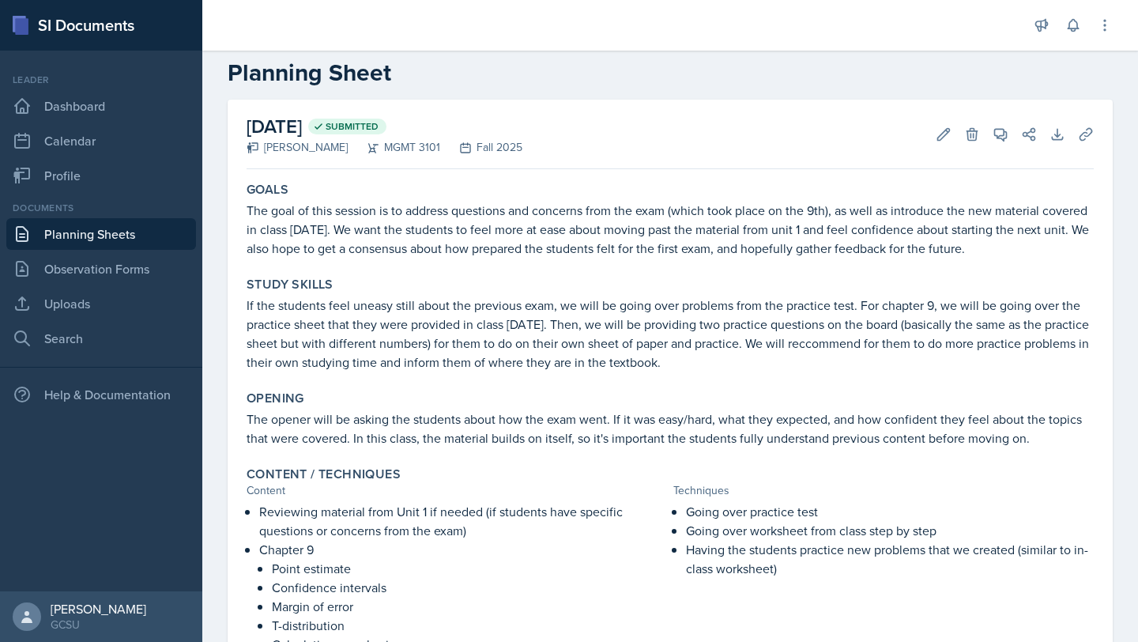
scroll to position [0, 0]
